Goal: Navigation & Orientation: Find specific page/section

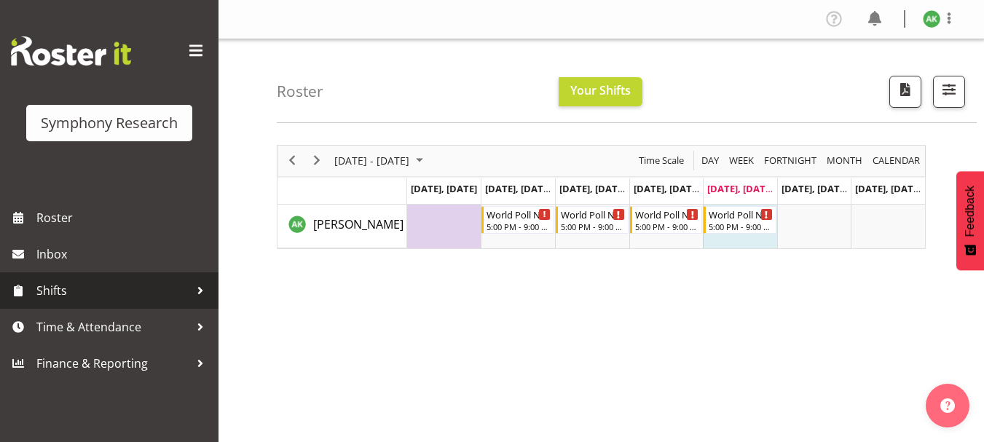
click at [63, 293] on span "Shifts" at bounding box center [112, 291] width 153 height 22
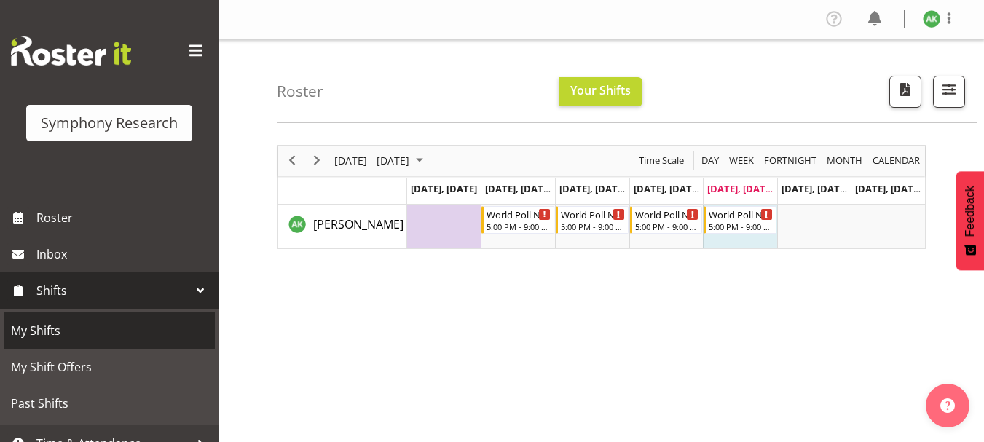
click at [45, 325] on span "My Shifts" at bounding box center [109, 331] width 197 height 22
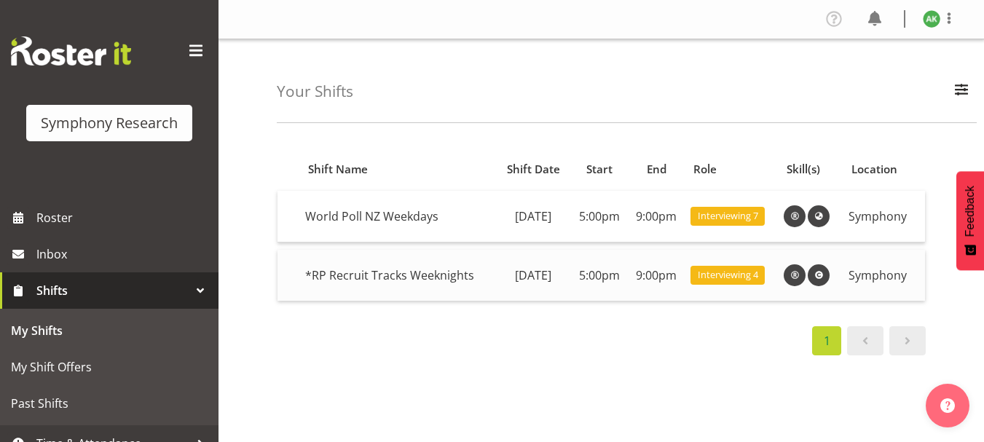
click at [362, 280] on td "*RP Recruit Tracks Weeknights" at bounding box center [397, 275] width 196 height 51
click at [448, 277] on td "*RP Recruit Tracks Weeknights" at bounding box center [397, 275] width 196 height 51
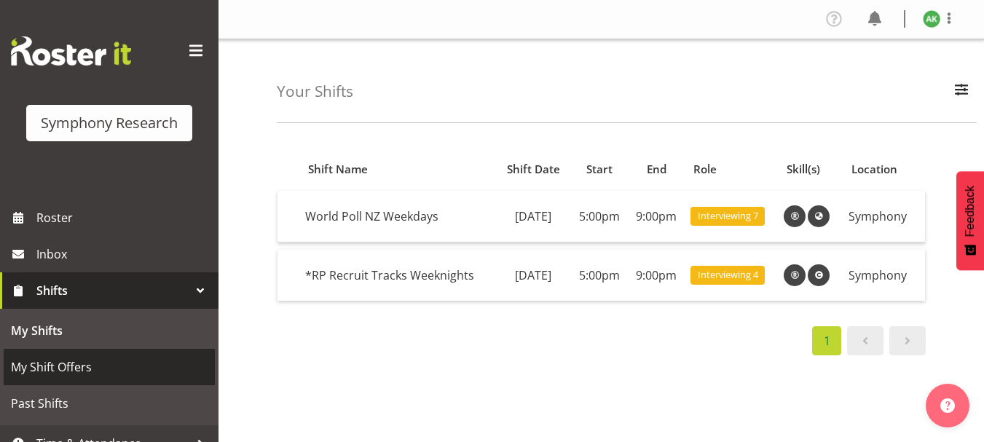
click at [61, 362] on span "My Shift Offers" at bounding box center [109, 367] width 197 height 22
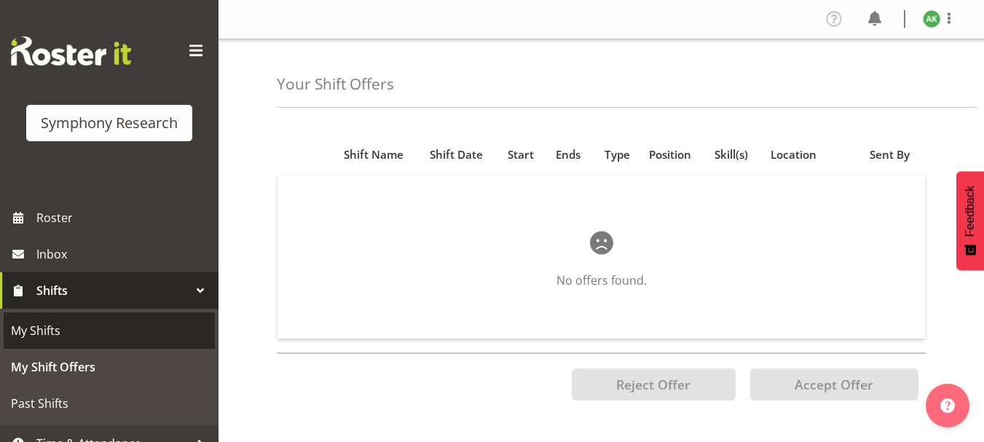
click at [40, 324] on span "My Shifts" at bounding box center [109, 331] width 197 height 22
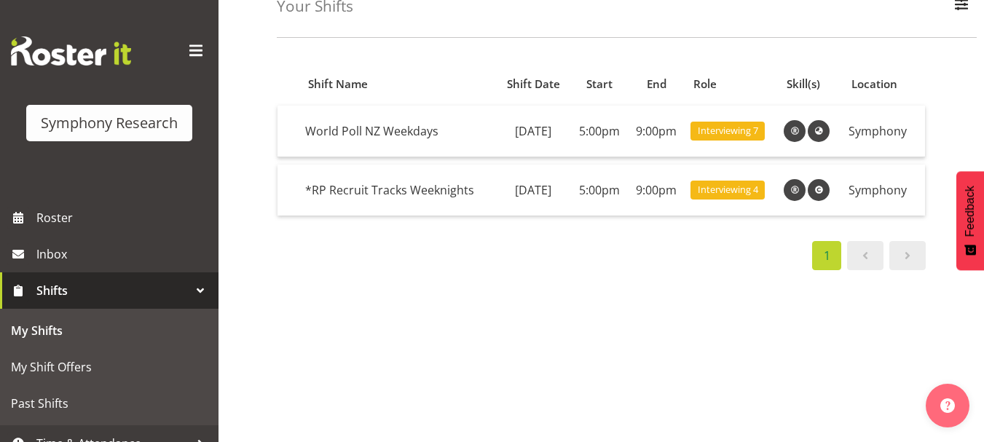
scroll to position [71, 0]
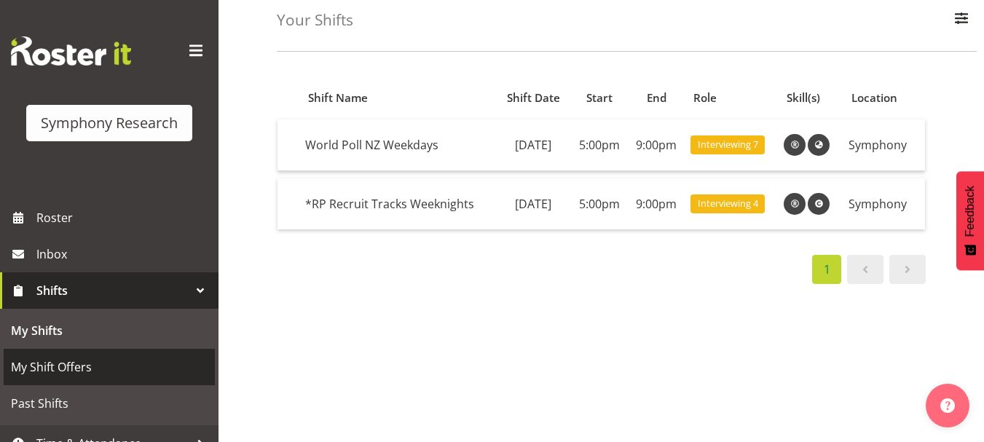
click at [56, 370] on span "My Shift Offers" at bounding box center [109, 367] width 197 height 22
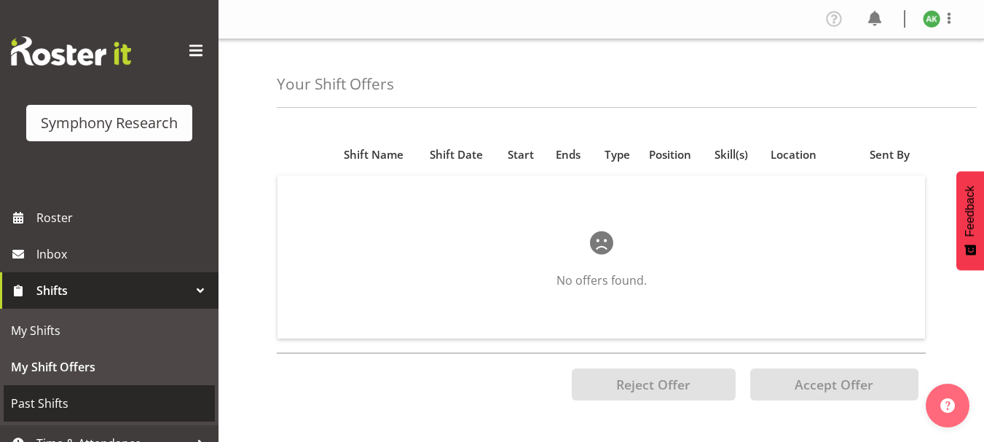
click at [49, 404] on span "Past Shifts" at bounding box center [109, 403] width 197 height 22
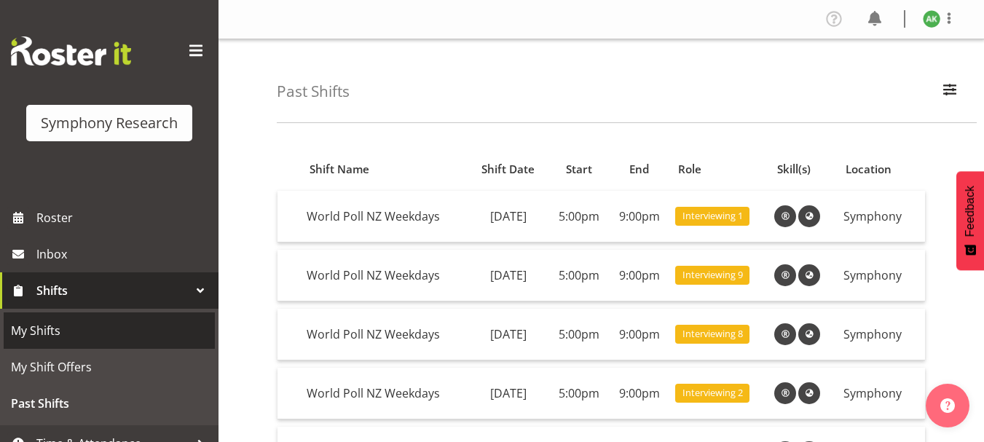
click at [39, 334] on span "My Shifts" at bounding box center [109, 331] width 197 height 22
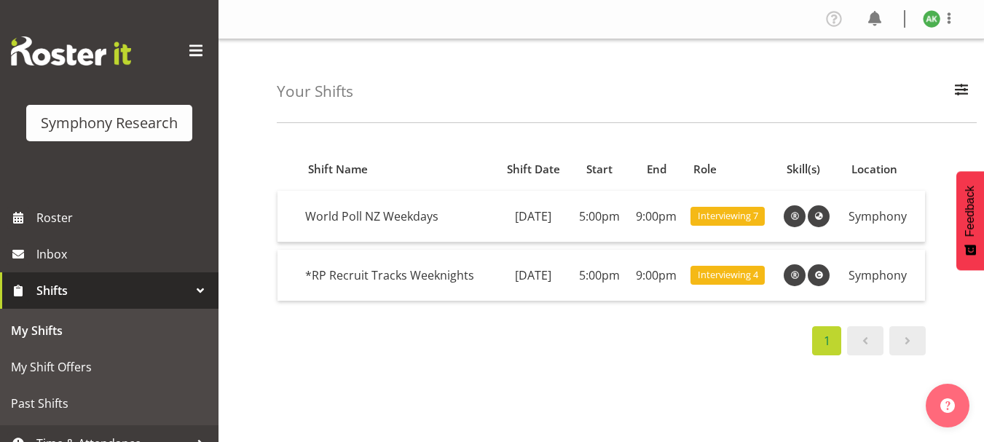
click at [594, 101] on div "Your Shifts All Locations Do Not Use MM Symphony Day Week Month All Apply" at bounding box center [627, 81] width 700 height 84
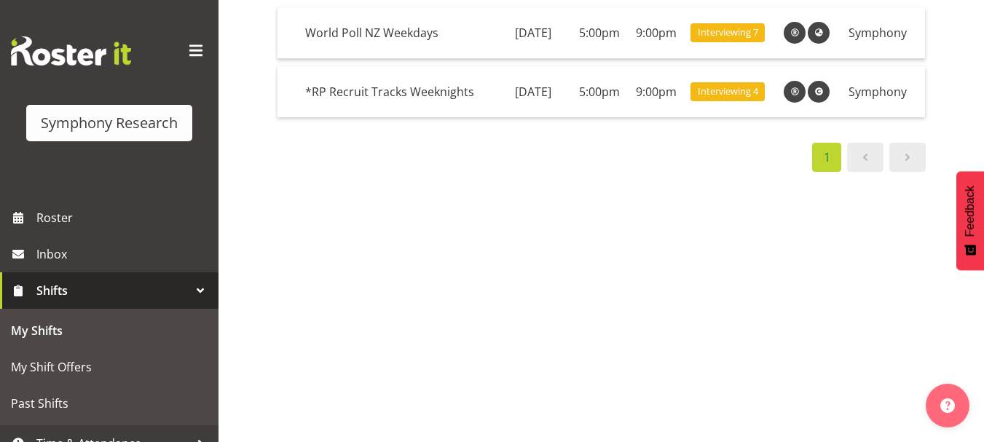
scroll to position [56, 0]
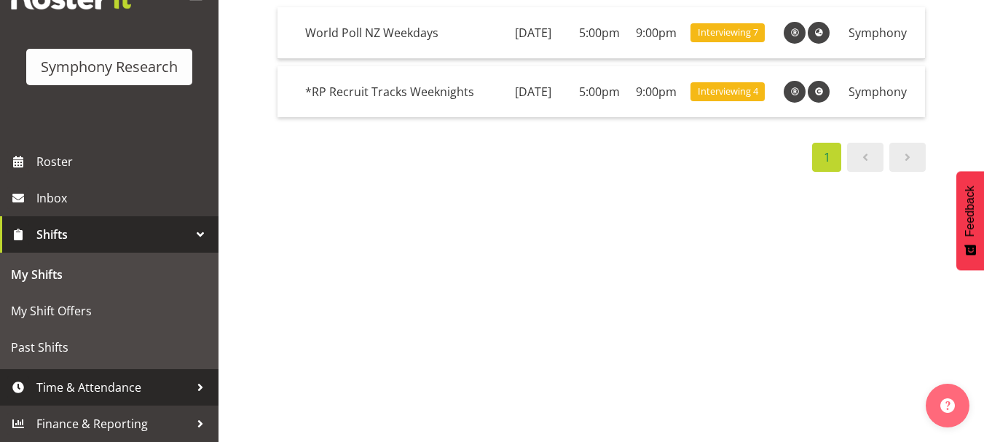
click at [108, 393] on span "Time & Attendance" at bounding box center [112, 387] width 153 height 22
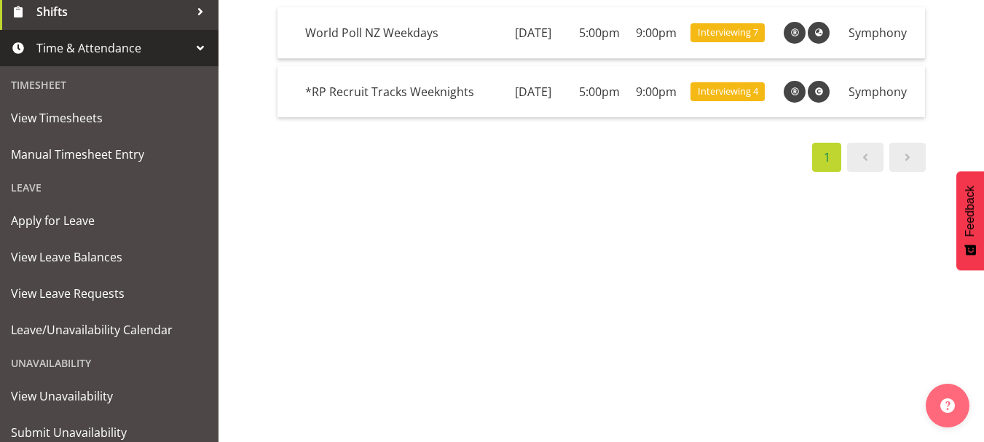
scroll to position [309, 0]
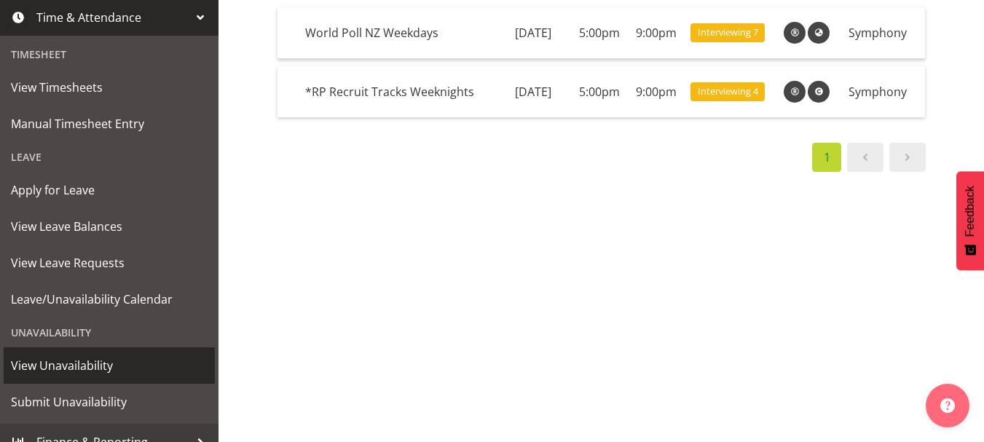
click at [80, 365] on span "View Unavailability" at bounding box center [109, 366] width 197 height 22
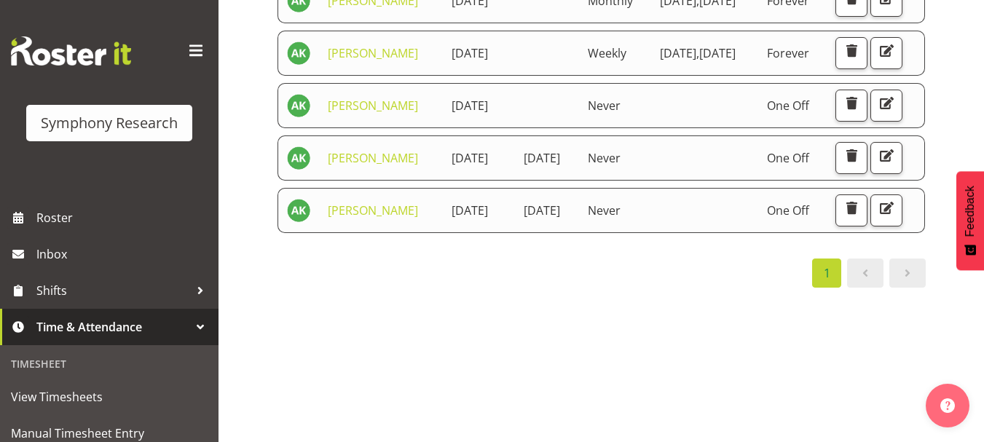
scroll to position [285, 0]
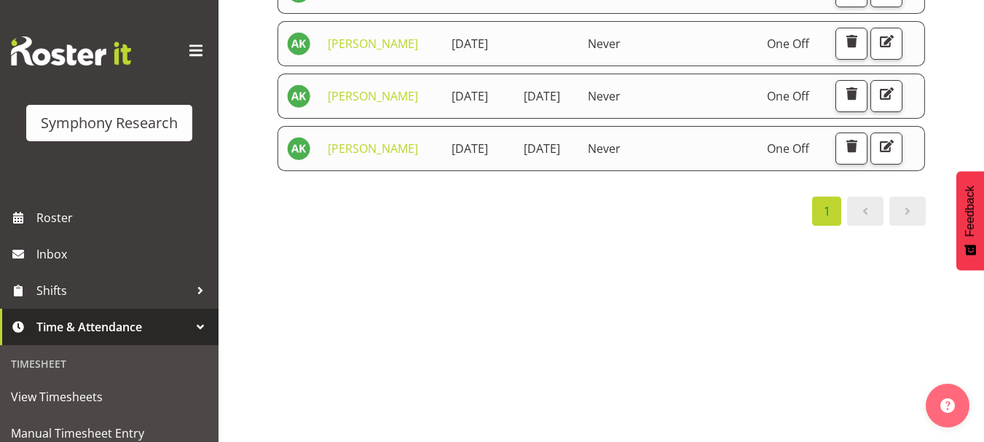
click at [562, 400] on div "Starts At Staff Member Starts At Ends At Repeats Days Until Actions Amit Kumar …" at bounding box center [630, 150] width 707 height 582
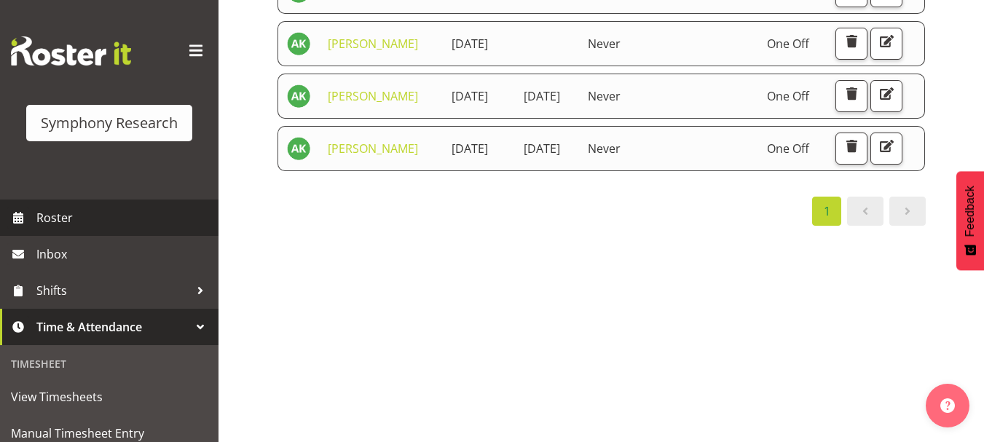
click at [60, 220] on span "Roster" at bounding box center [123, 218] width 175 height 22
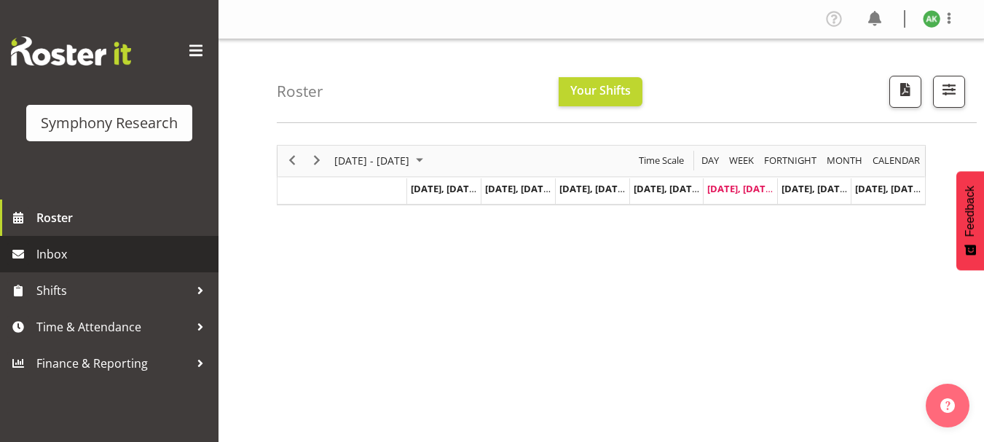
click at [45, 257] on span "Inbox" at bounding box center [123, 254] width 175 height 22
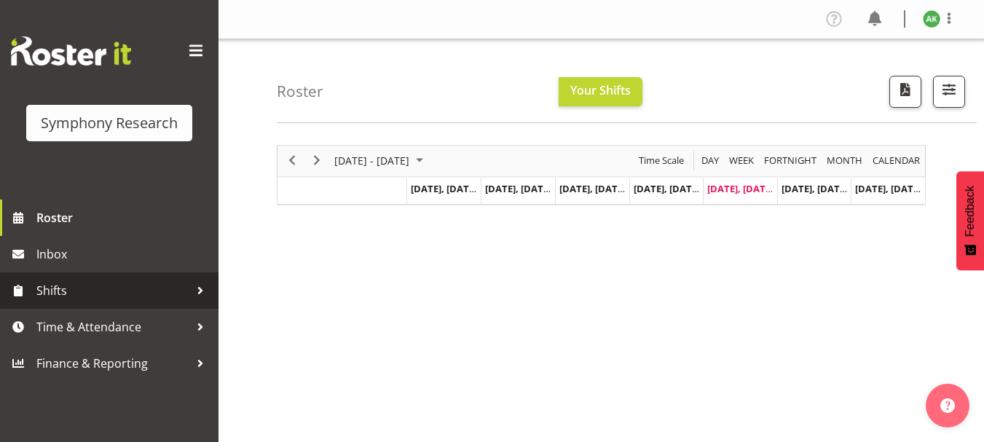
click at [54, 288] on span "Shifts" at bounding box center [112, 291] width 153 height 22
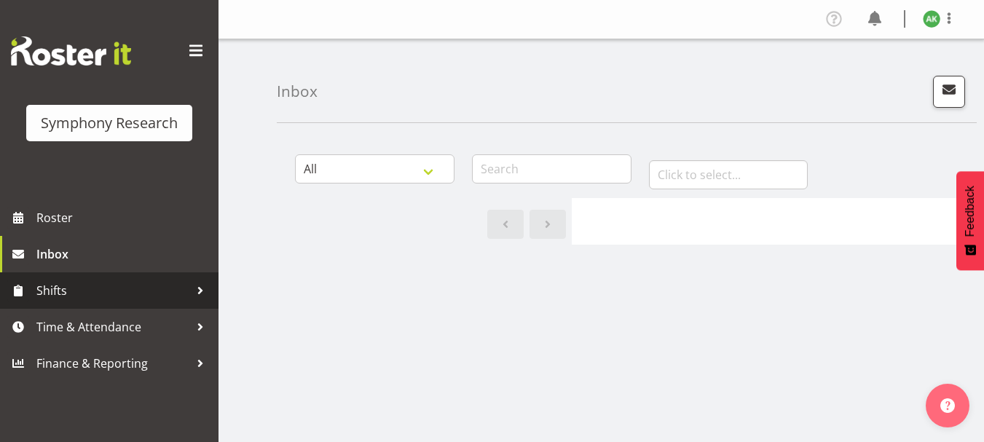
click at [52, 287] on span "Shifts" at bounding box center [112, 291] width 153 height 22
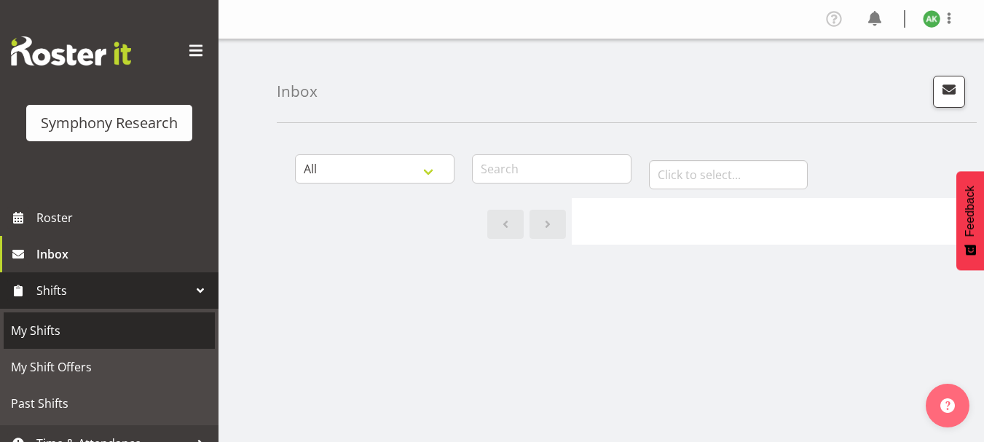
click at [49, 326] on span "My Shifts" at bounding box center [109, 331] width 197 height 22
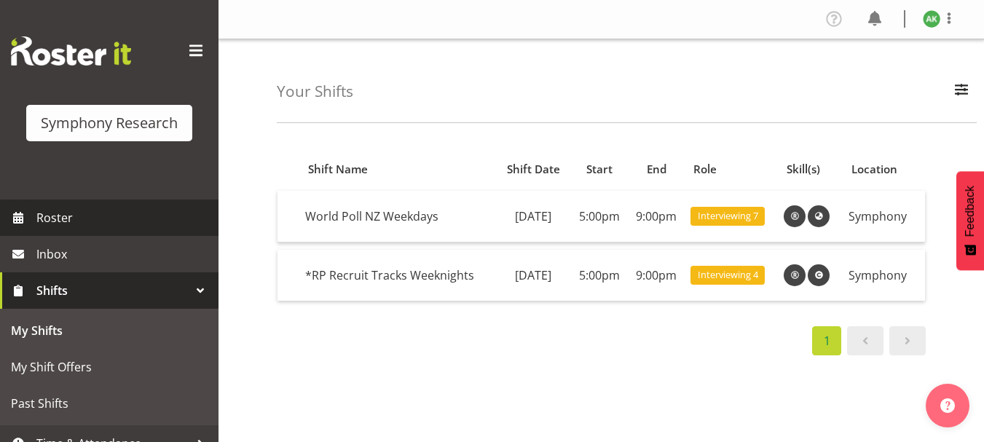
click at [51, 218] on span "Roster" at bounding box center [123, 218] width 175 height 22
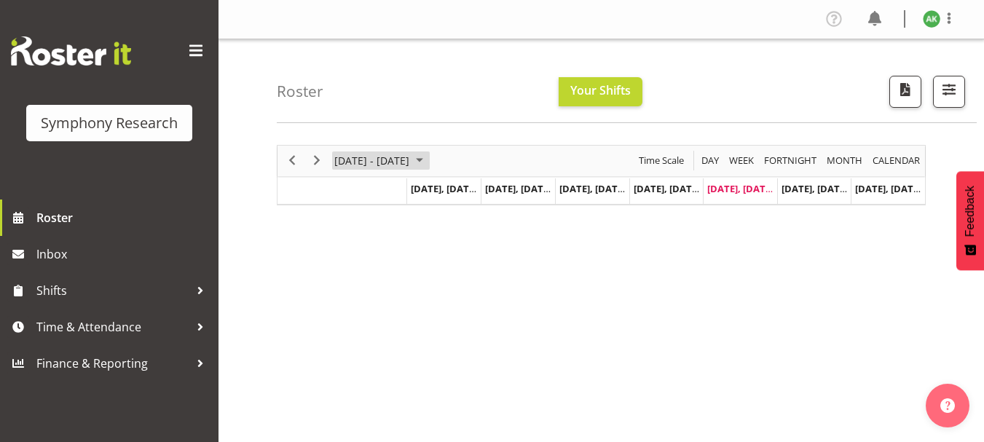
click at [428, 157] on span "September 2025" at bounding box center [419, 160] width 17 height 18
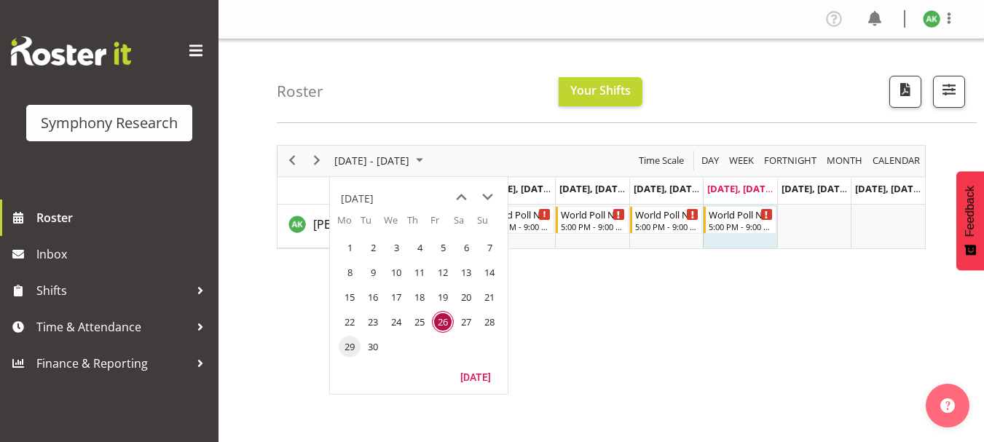
click at [344, 350] on span "29" at bounding box center [350, 347] width 22 height 22
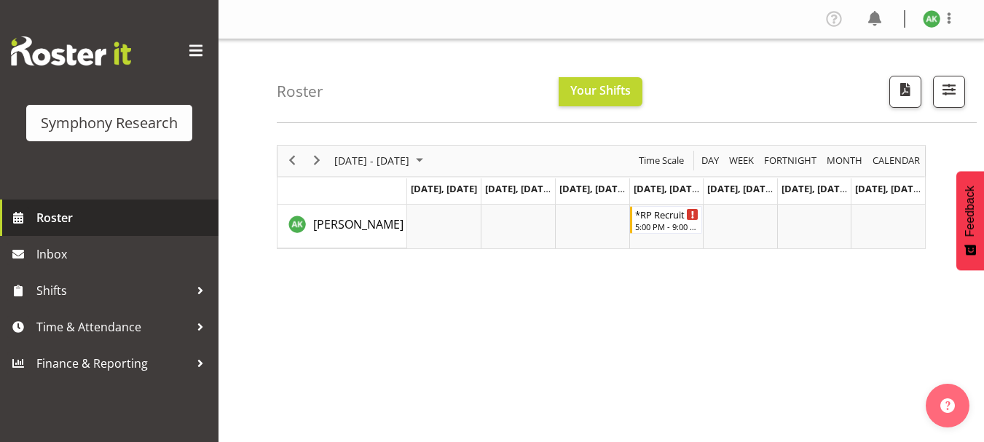
click at [55, 226] on span "Roster" at bounding box center [123, 218] width 175 height 22
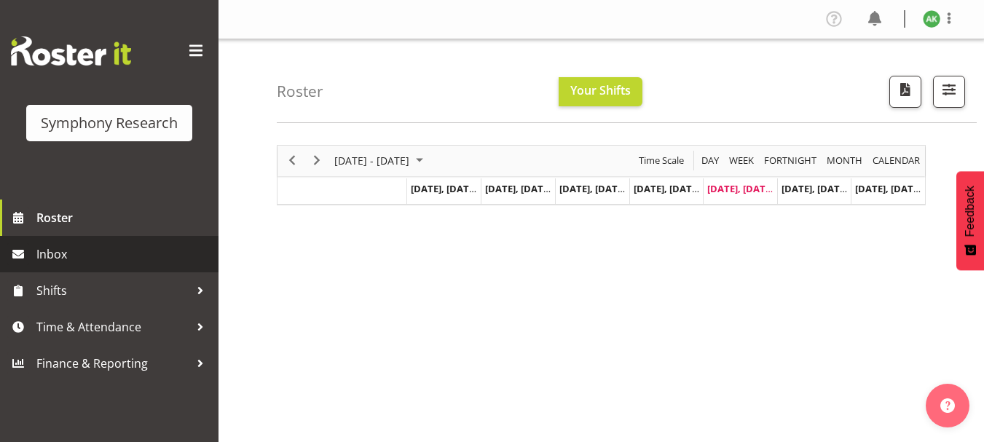
click at [58, 258] on span "Inbox" at bounding box center [123, 254] width 175 height 22
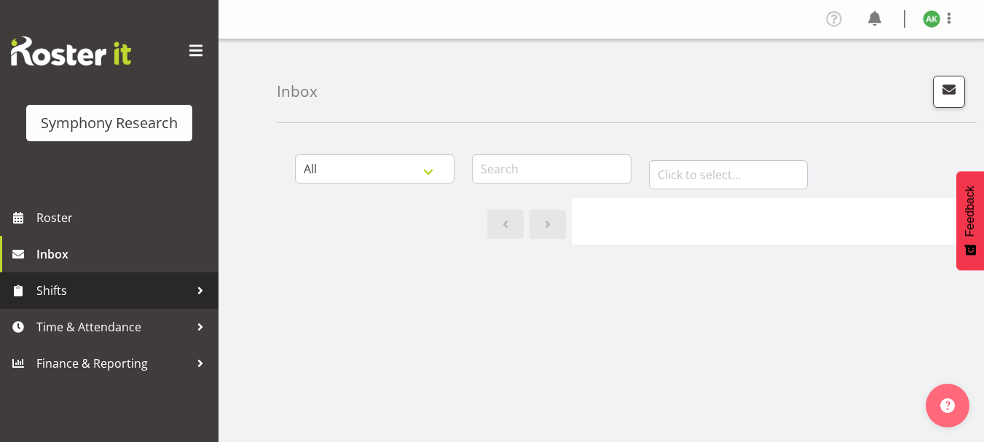
click at [51, 290] on span "Shifts" at bounding box center [112, 291] width 153 height 22
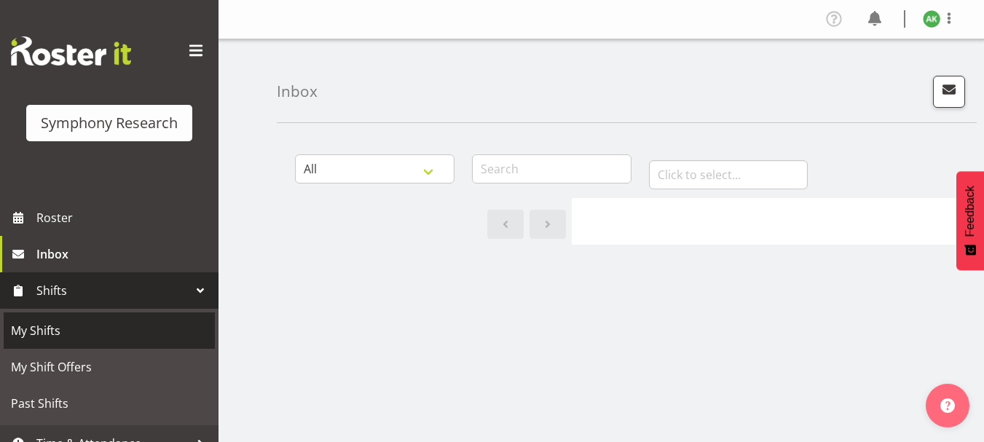
click at [39, 331] on span "My Shifts" at bounding box center [109, 331] width 197 height 22
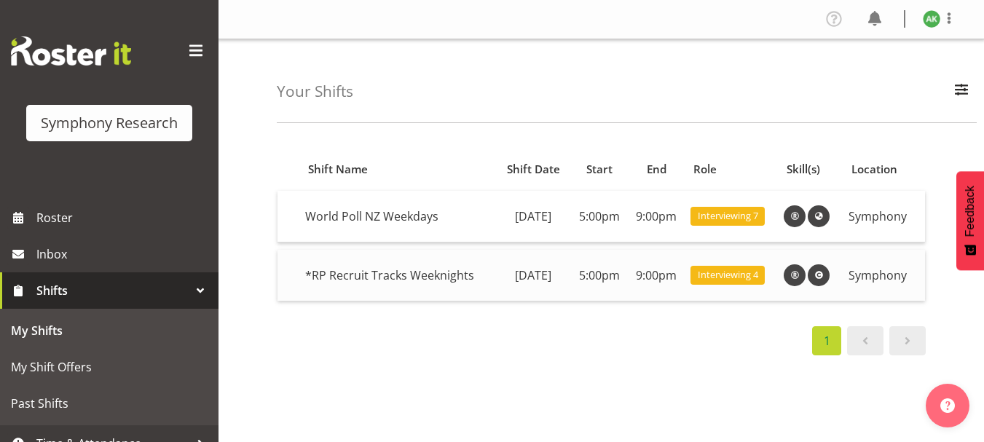
click at [660, 282] on td "9:00pm" at bounding box center [656, 275] width 57 height 51
click at [621, 274] on td "5:00pm" at bounding box center [599, 275] width 57 height 51
click at [827, 274] on span at bounding box center [818, 274] width 17 height 17
click at [799, 277] on span at bounding box center [794, 274] width 17 height 17
click at [884, 276] on td "Symphony" at bounding box center [883, 275] width 82 height 51
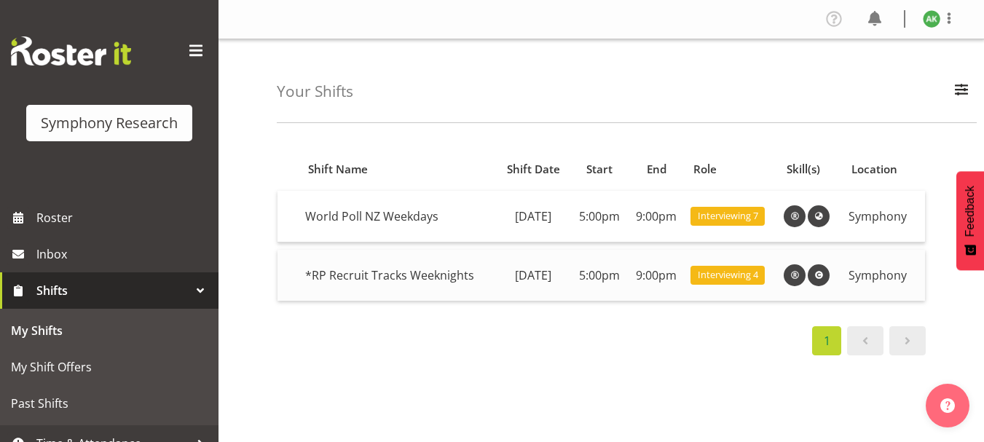
click at [338, 275] on td "*RP Recruit Tracks Weeknights" at bounding box center [397, 275] width 196 height 51
